Goal: Task Accomplishment & Management: Manage account settings

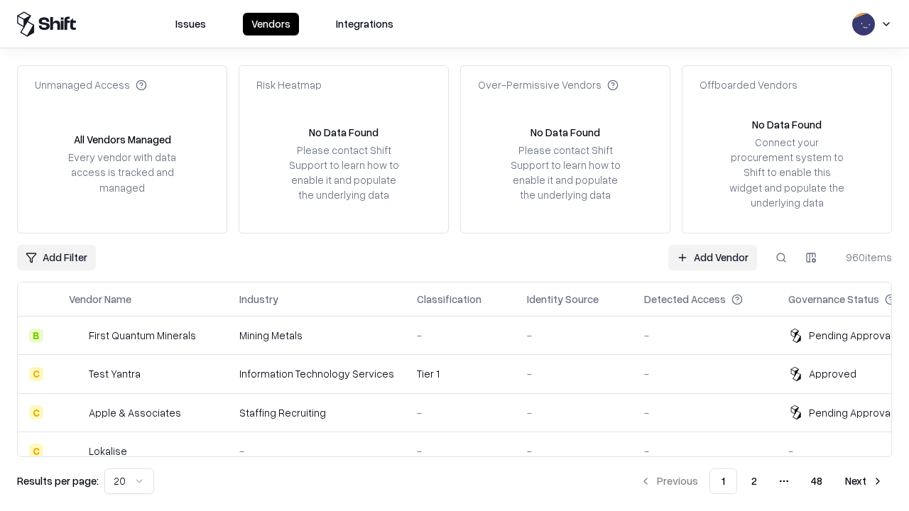
click at [712, 257] on link "Add Vendor" at bounding box center [712, 258] width 89 height 26
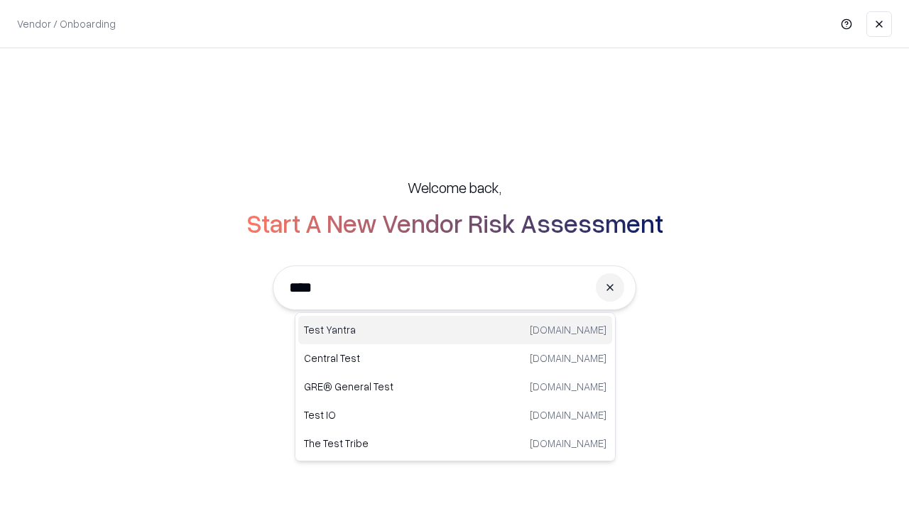
click at [455, 330] on div "Test Yantra [DOMAIN_NAME]" at bounding box center [455, 330] width 314 height 28
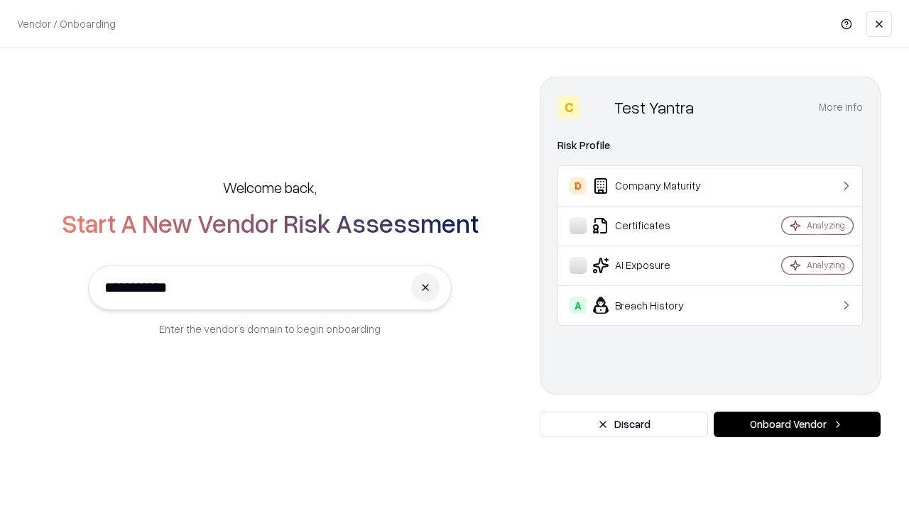
type input "**********"
click at [797, 425] on button "Onboard Vendor" at bounding box center [797, 425] width 167 height 26
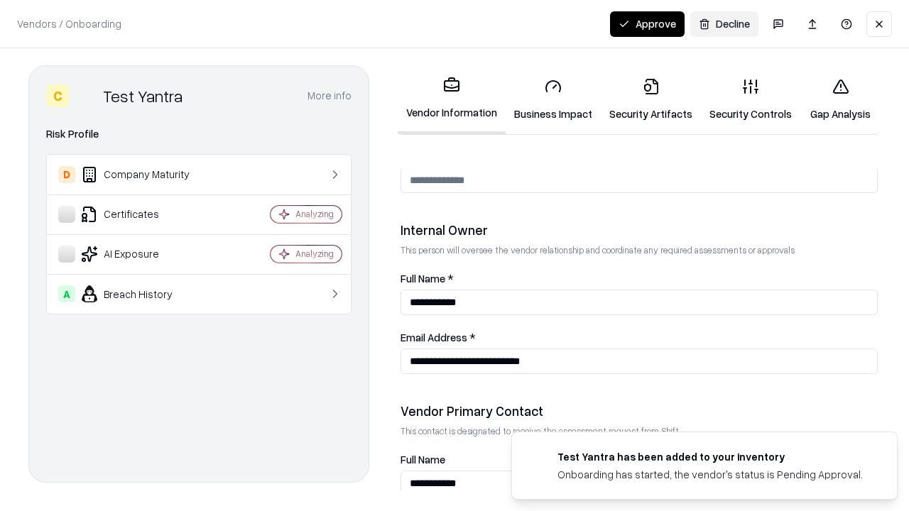
scroll to position [736, 0]
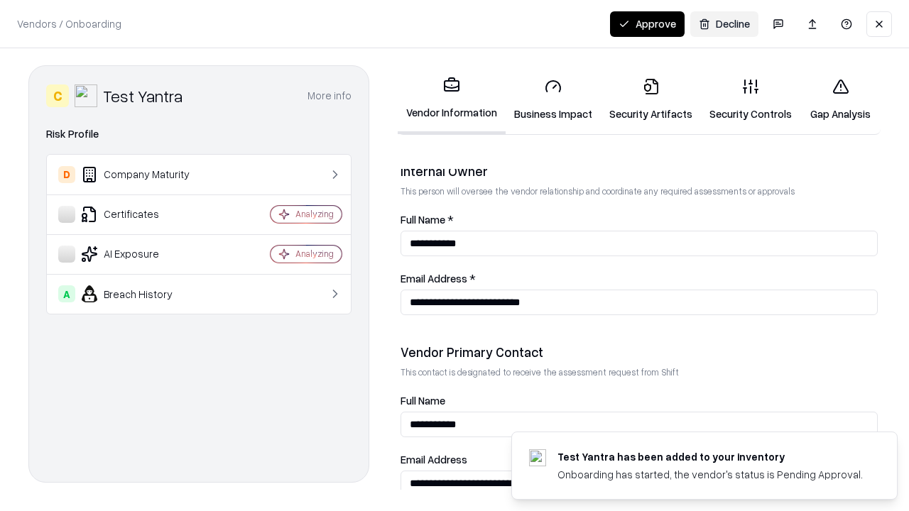
click at [553, 99] on link "Business Impact" at bounding box center [553, 100] width 95 height 66
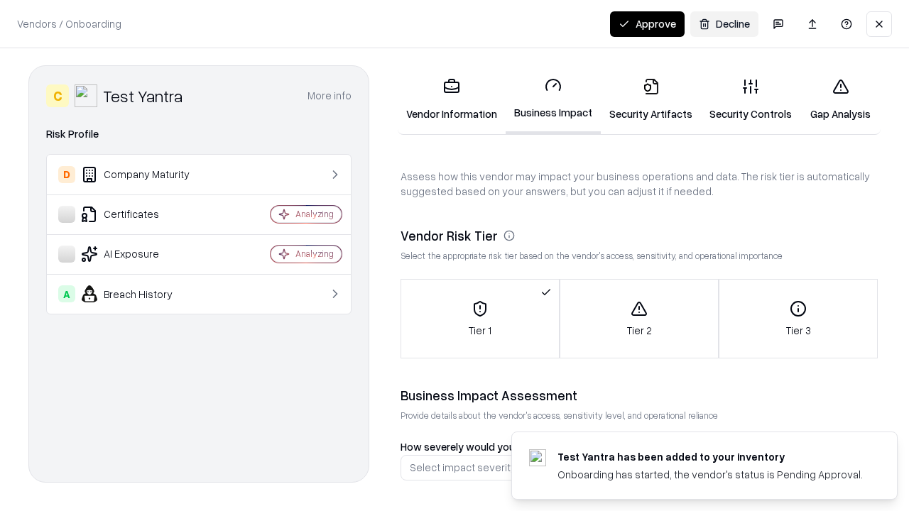
click at [647, 23] on button "Approve" at bounding box center [647, 24] width 75 height 26
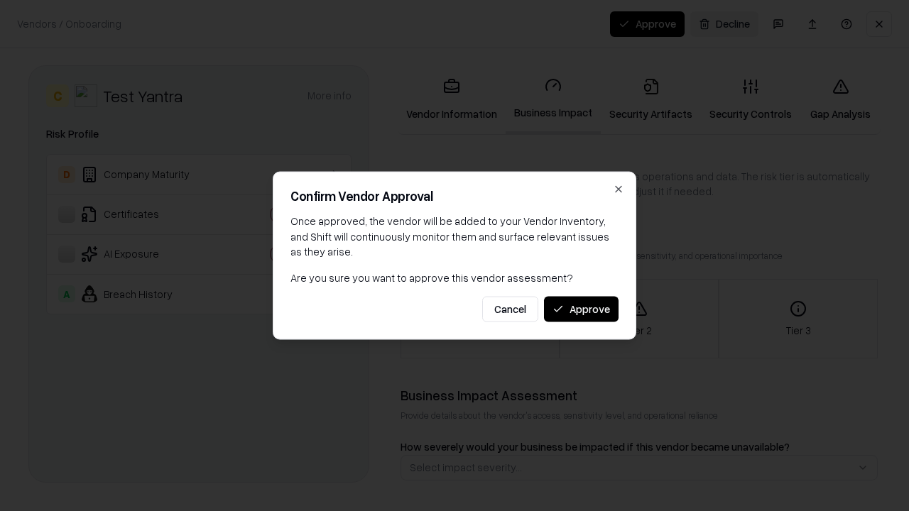
click at [581, 309] on button "Approve" at bounding box center [581, 309] width 75 height 26
